Goal: Check status: Check status

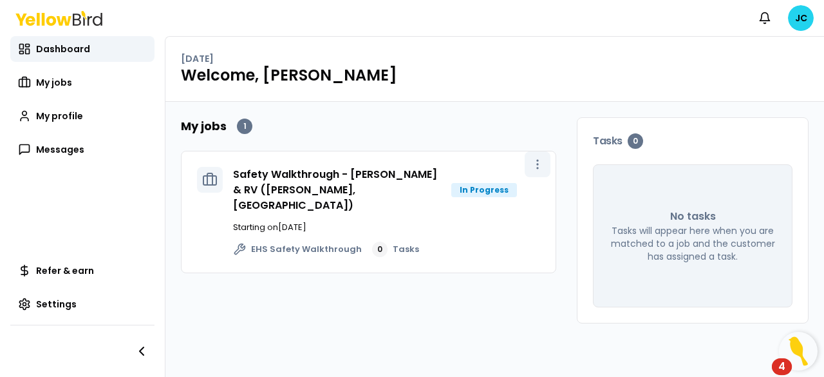
click at [547, 165] on button "button" at bounding box center [538, 164] width 26 height 26
click at [533, 191] on link "View job" at bounding box center [509, 192] width 76 height 21
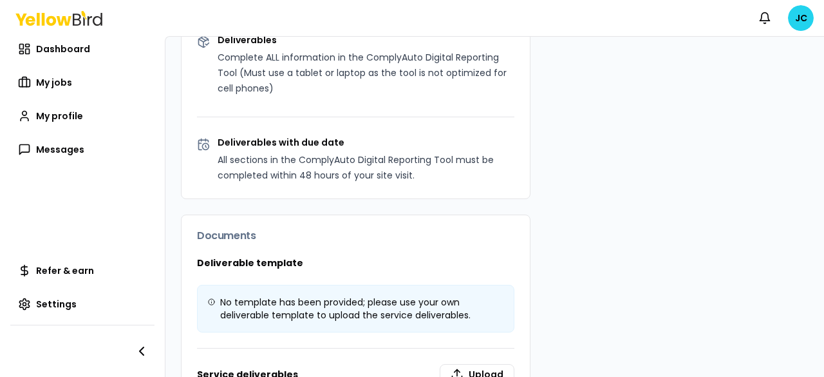
scroll to position [957, 0]
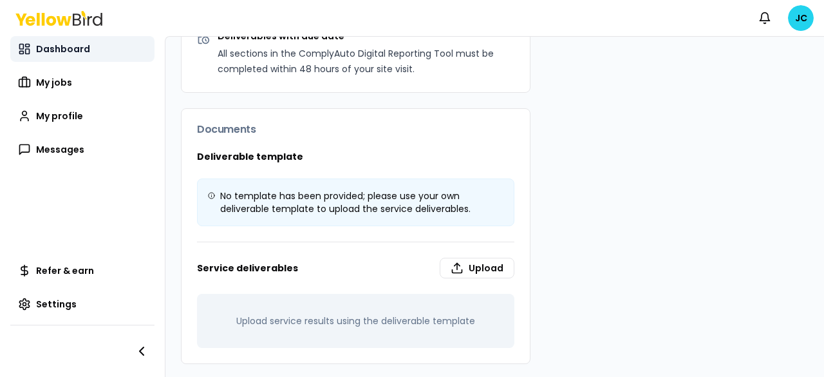
click at [57, 48] on span "Dashboard" at bounding box center [63, 49] width 54 height 13
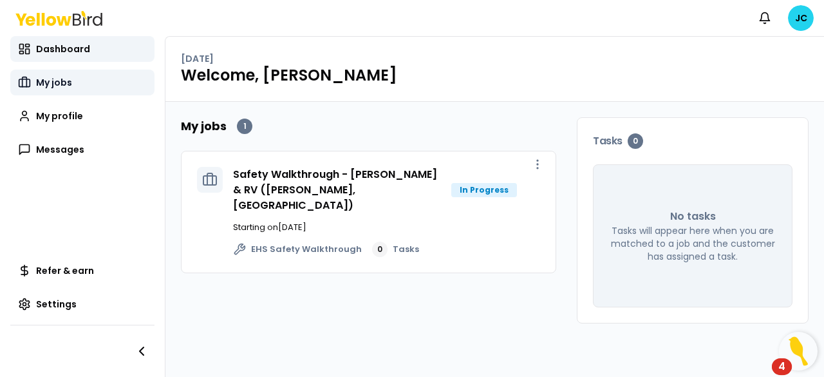
click at [47, 73] on link "My jobs" at bounding box center [82, 83] width 144 height 26
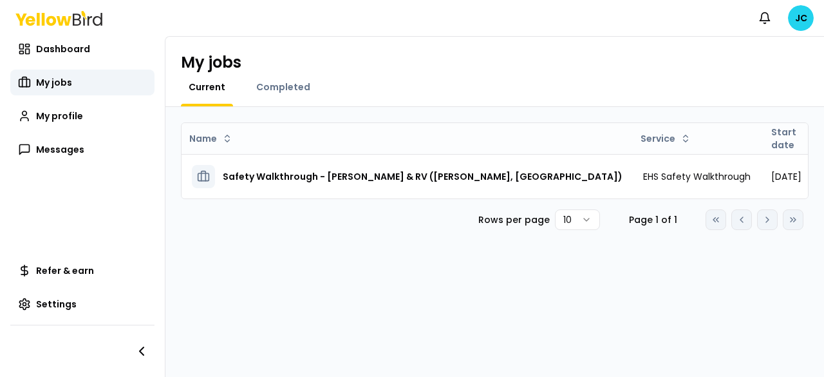
click at [242, 81] on div "Current Completed" at bounding box center [249, 94] width 137 height 26
drag, startPoint x: 296, startPoint y: 92, endPoint x: 316, endPoint y: 96, distance: 19.7
click at [297, 92] on span "Completed" at bounding box center [283, 87] width 54 height 13
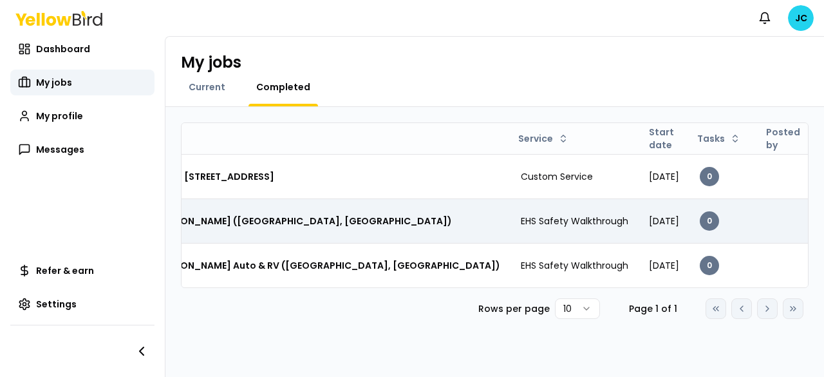
scroll to position [0, 173]
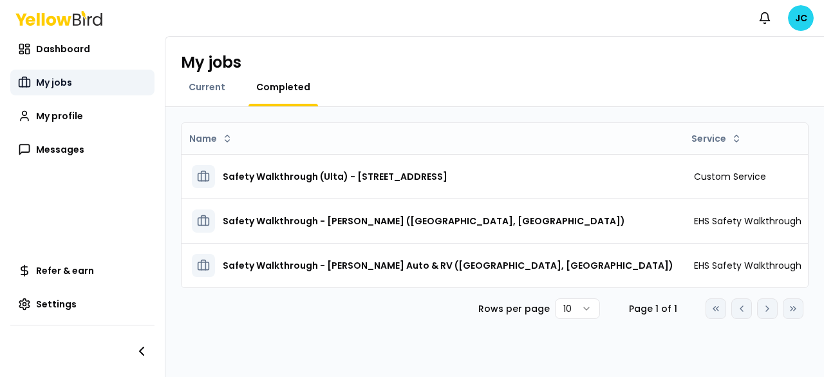
click at [41, 75] on link "My jobs" at bounding box center [82, 83] width 144 height 26
click at [53, 48] on span "Dashboard" at bounding box center [63, 49] width 54 height 13
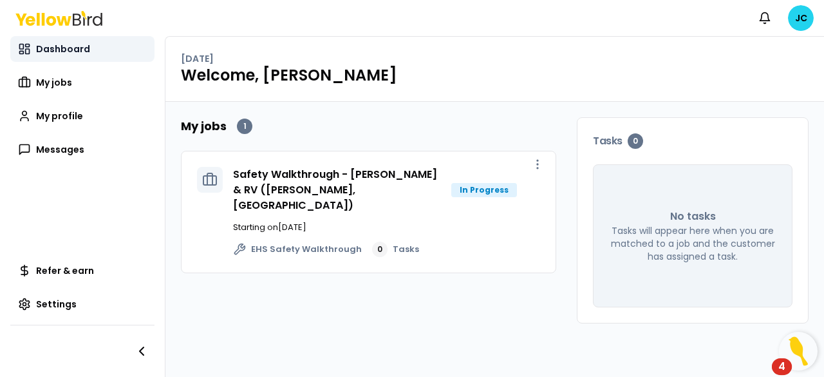
click at [54, 46] on span "Dashboard" at bounding box center [63, 49] width 54 height 13
click at [41, 44] on span "Dashboard" at bounding box center [63, 49] width 54 height 13
click at [54, 77] on span "My jobs" at bounding box center [54, 82] width 36 height 13
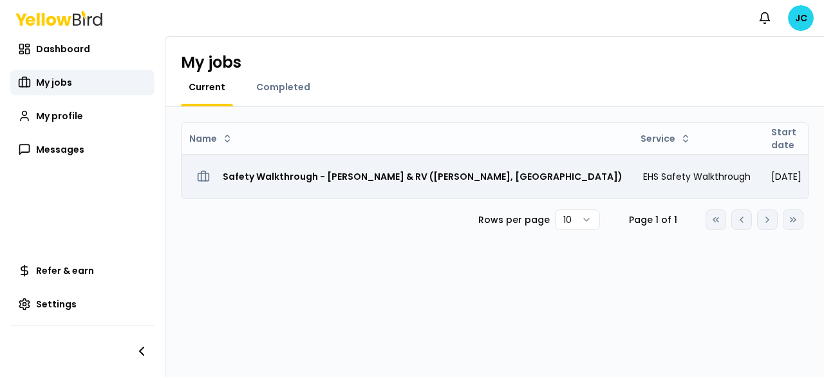
scroll to position [0, 119]
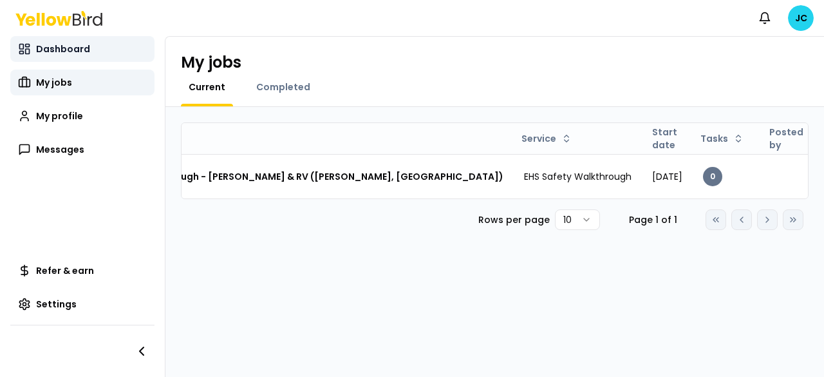
click at [80, 52] on span "Dashboard" at bounding box center [63, 49] width 54 height 13
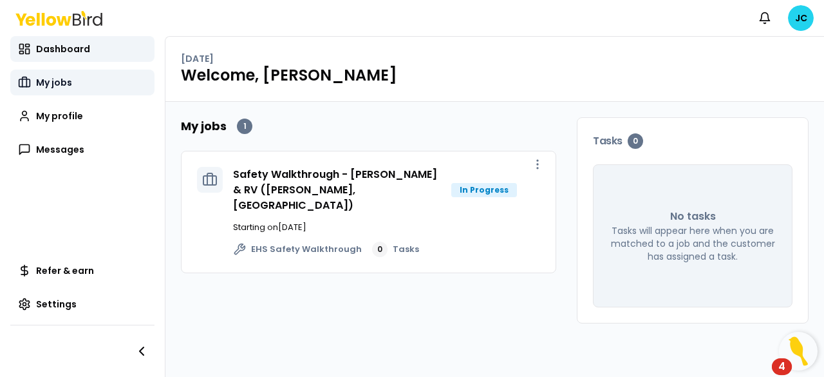
click at [71, 88] on link "My jobs" at bounding box center [82, 83] width 144 height 26
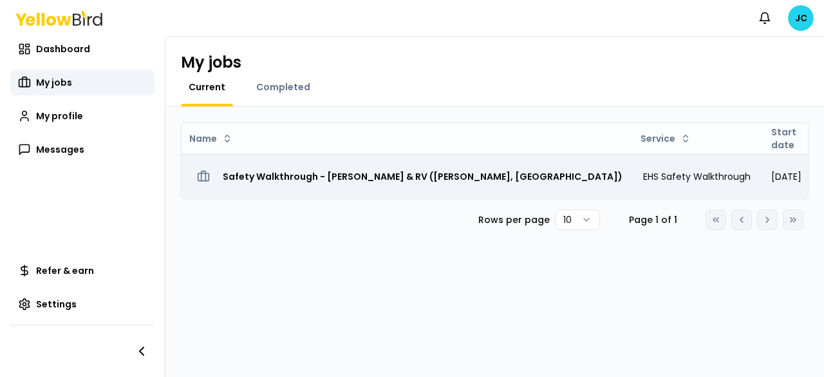
scroll to position [0, 119]
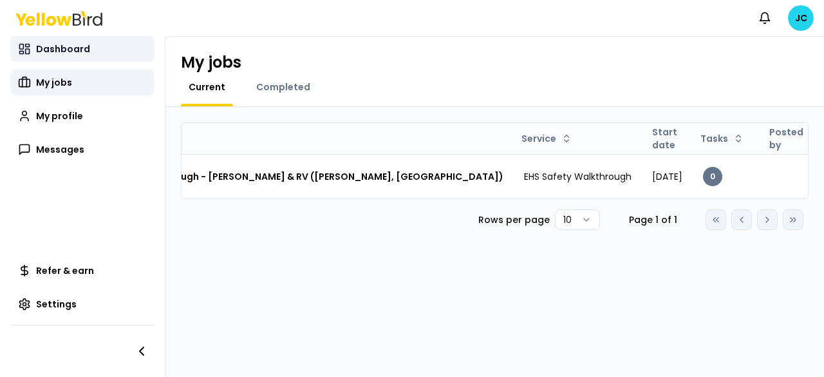
click at [52, 40] on link "Dashboard" at bounding box center [82, 49] width 144 height 26
